Goal: Task Accomplishment & Management: Use online tool/utility

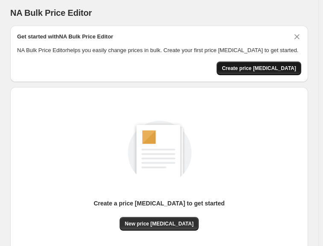
click at [279, 73] on button "Create price [MEDICAL_DATA]" at bounding box center [259, 69] width 85 height 14
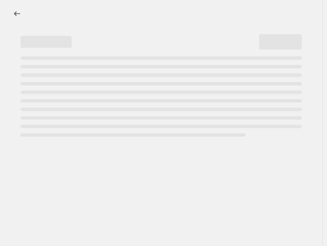
select select "percentage"
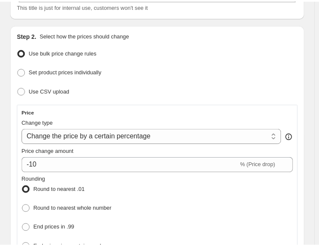
scroll to position [84, 0]
